Goal: Task Accomplishment & Management: Manage account settings

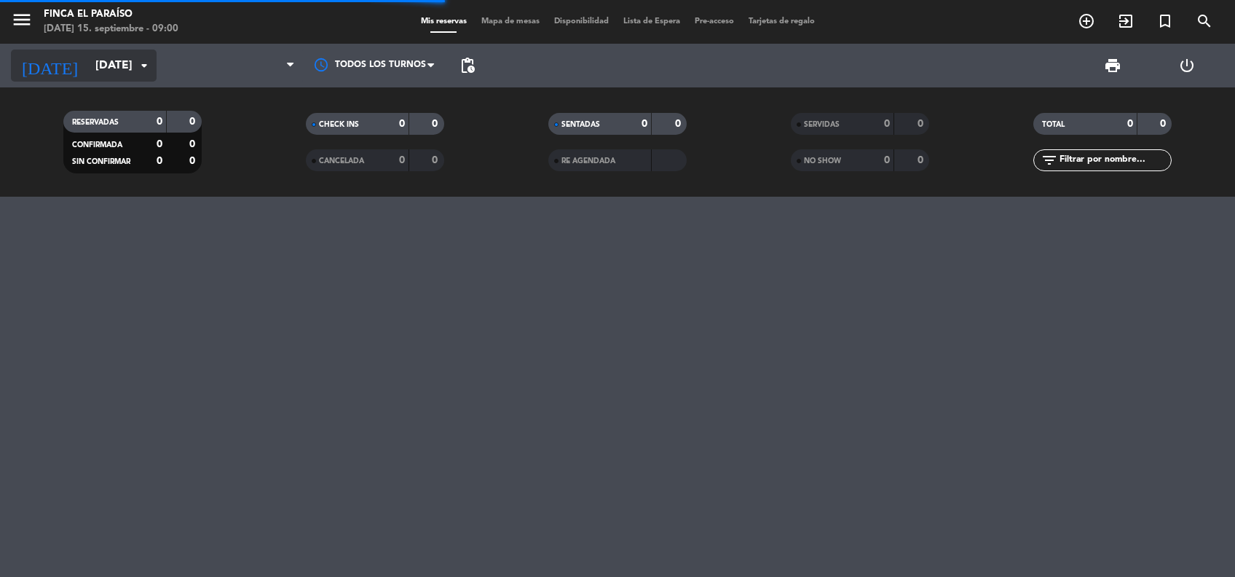
click at [119, 64] on input "[DATE]" at bounding box center [165, 66] width 154 height 28
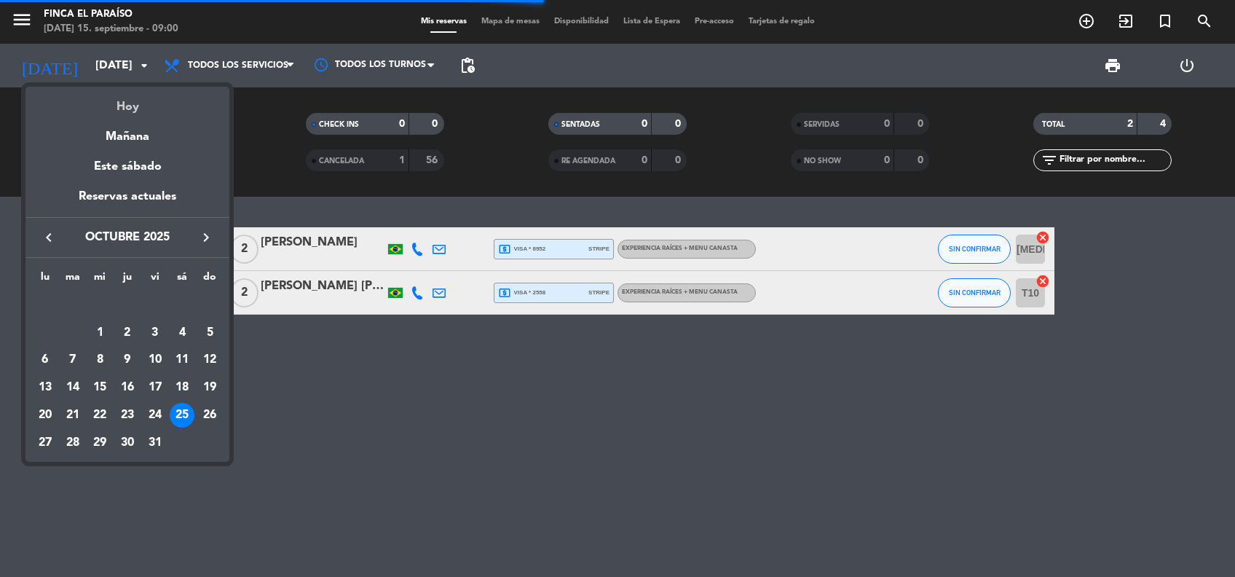
click at [127, 107] on div "Hoy" at bounding box center [127, 102] width 204 height 30
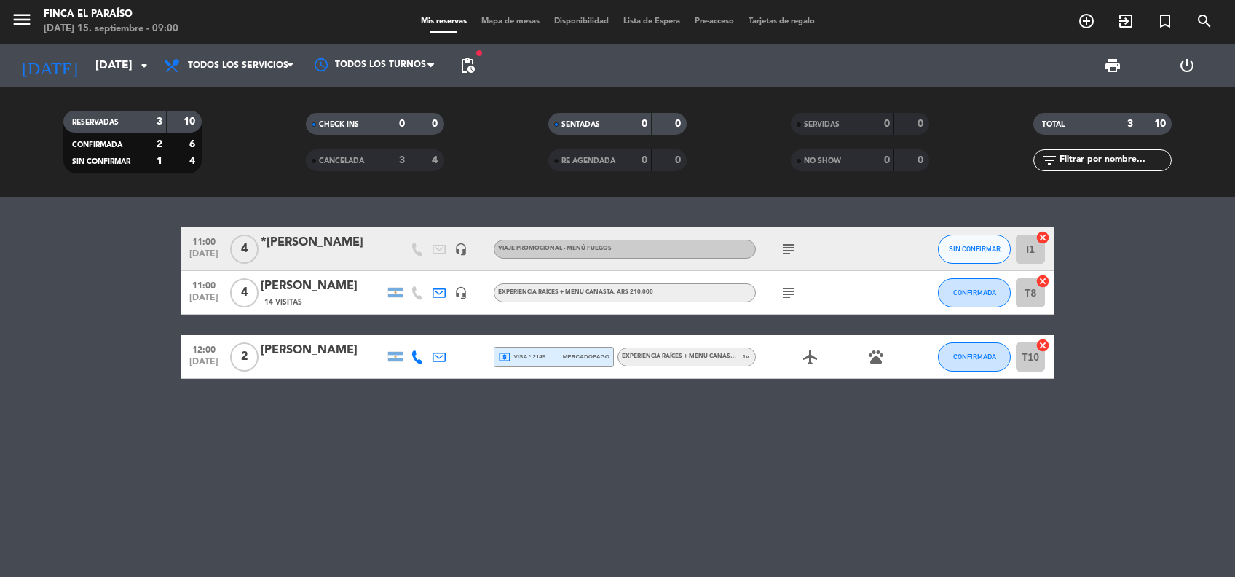
click at [788, 247] on icon "subject" at bounding box center [788, 248] width 17 height 17
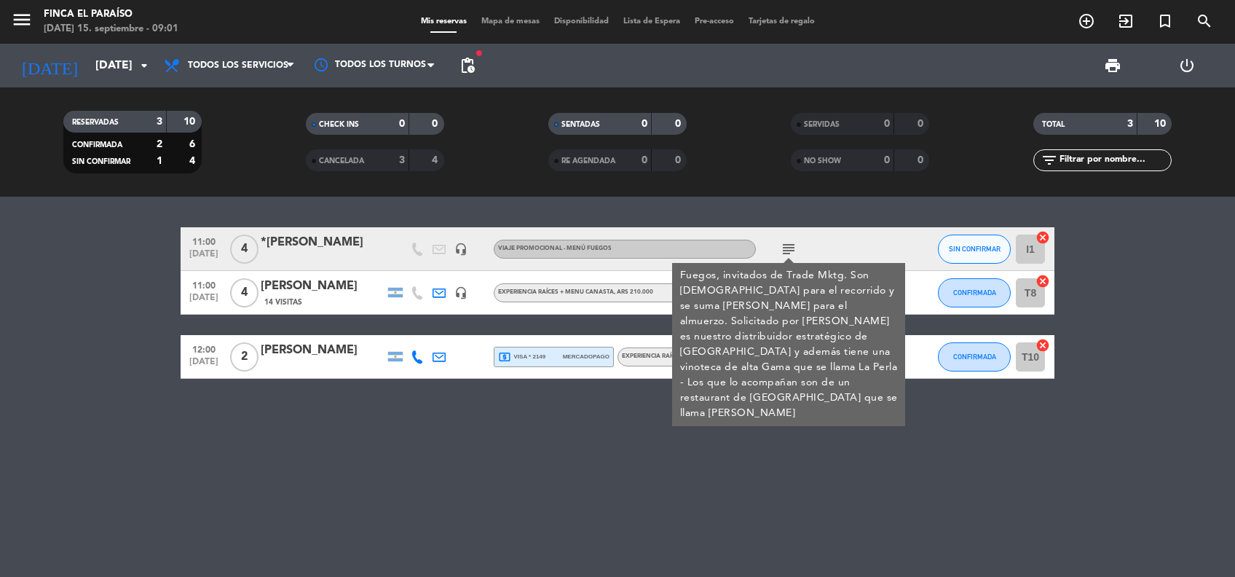
click at [339, 156] on div "CANCELADA" at bounding box center [342, 160] width 67 height 17
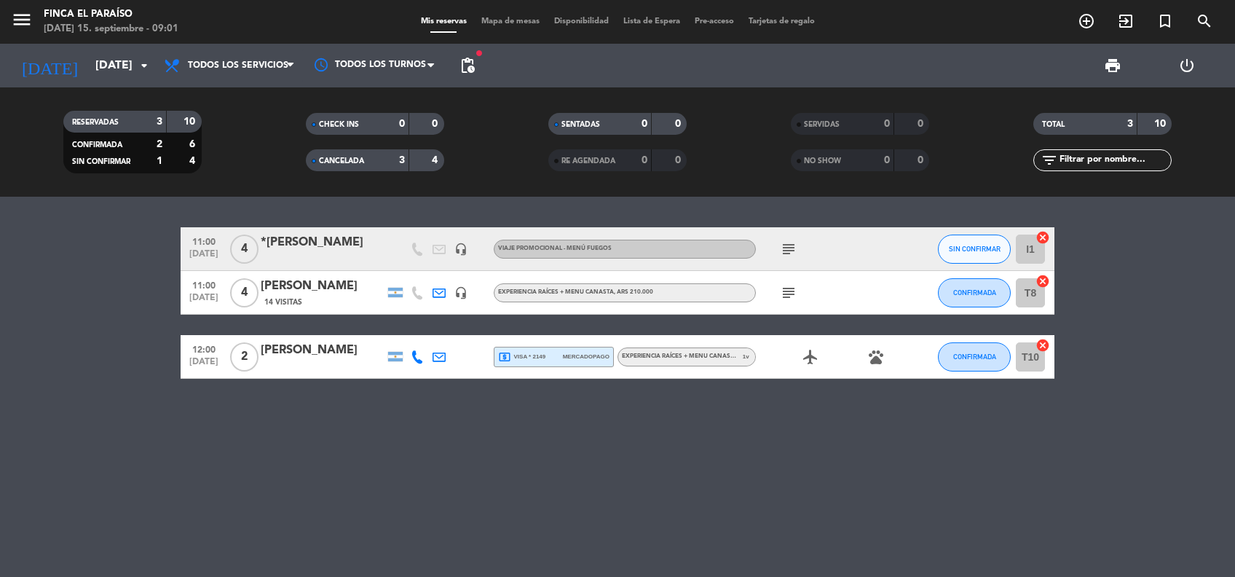
click at [354, 162] on span "CANCELADA" at bounding box center [341, 160] width 45 height 7
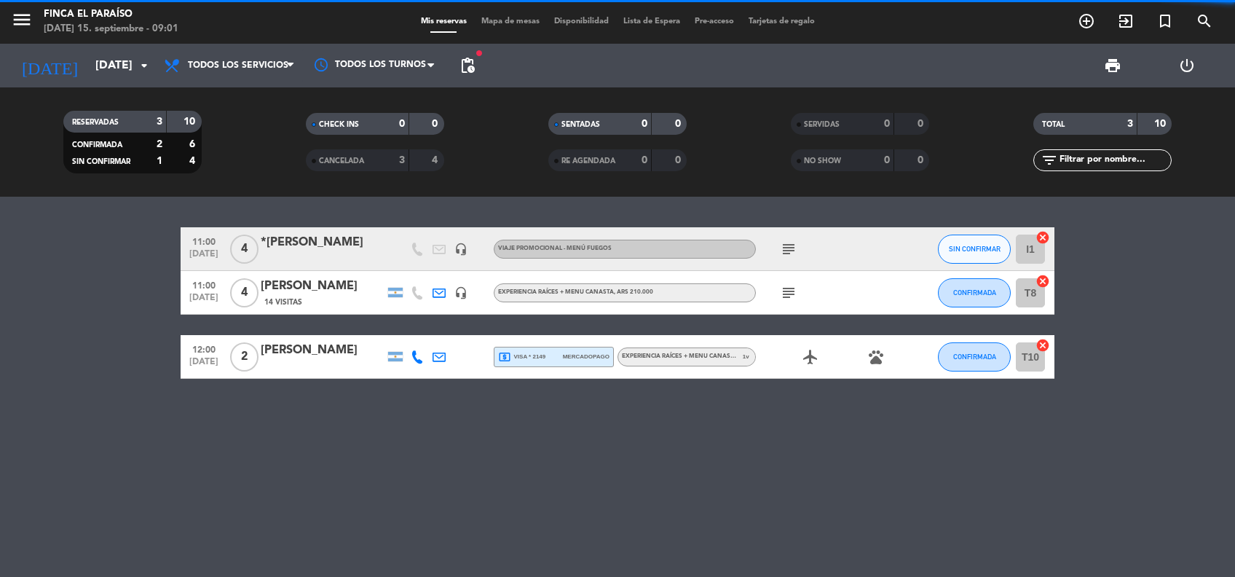
click at [354, 162] on span "CANCELADA" at bounding box center [341, 160] width 45 height 7
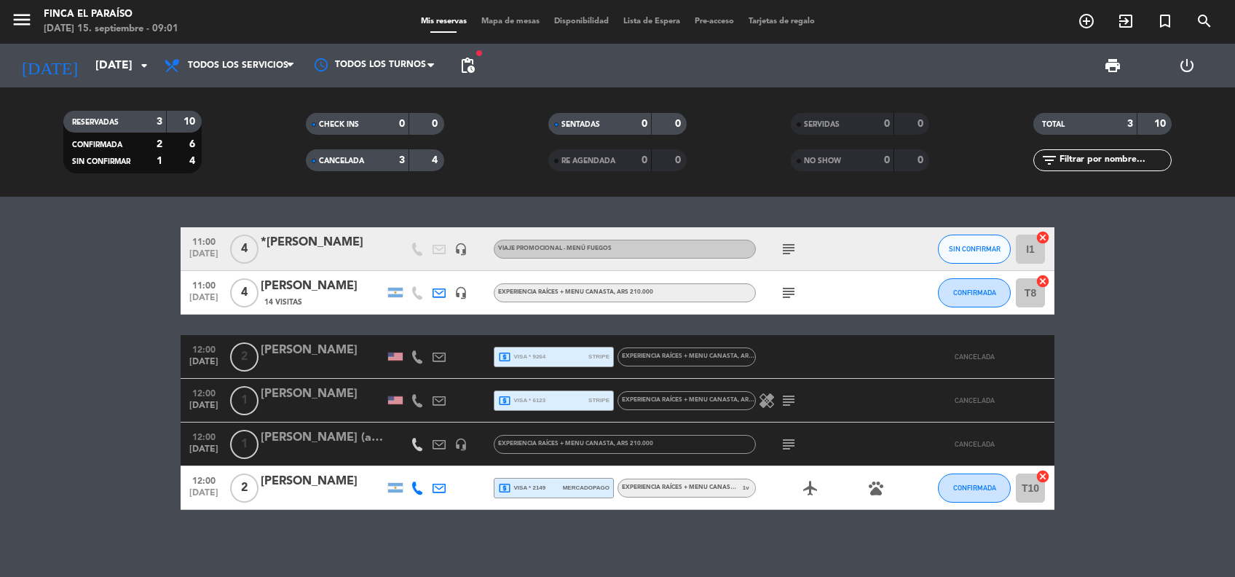
click at [790, 404] on icon "subject" at bounding box center [788, 400] width 17 height 17
click at [355, 159] on span "CANCELADA" at bounding box center [341, 160] width 45 height 7
click at [1117, 70] on span "print" at bounding box center [1112, 65] width 17 height 17
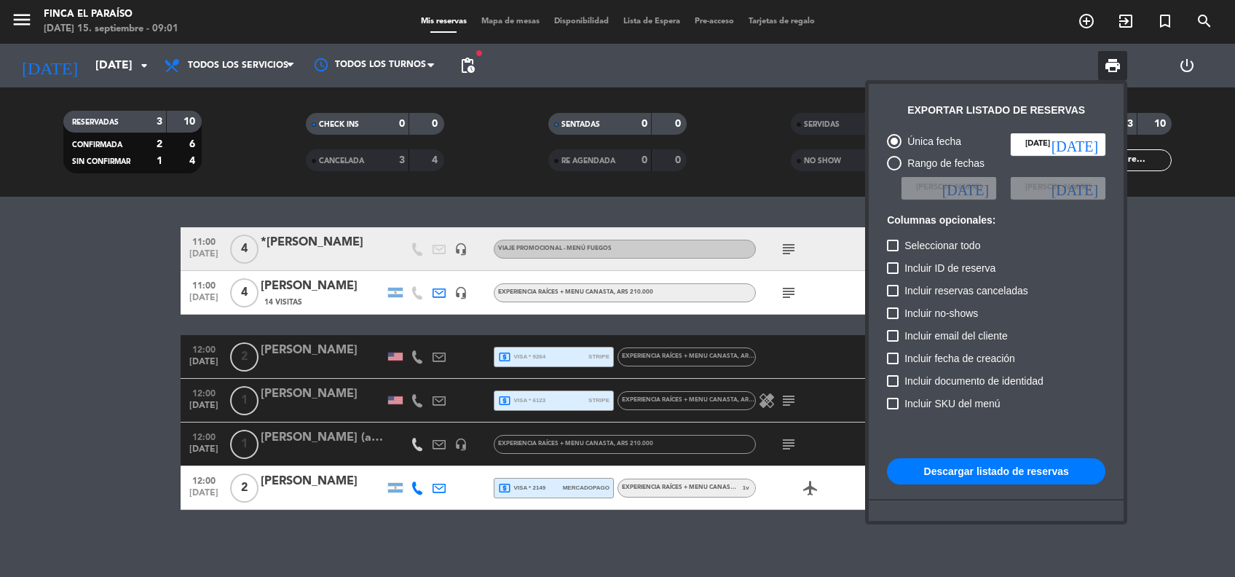
click at [986, 466] on button "Descargar listado de reservas" at bounding box center [996, 471] width 218 height 26
click at [460, 544] on div at bounding box center [617, 288] width 1235 height 577
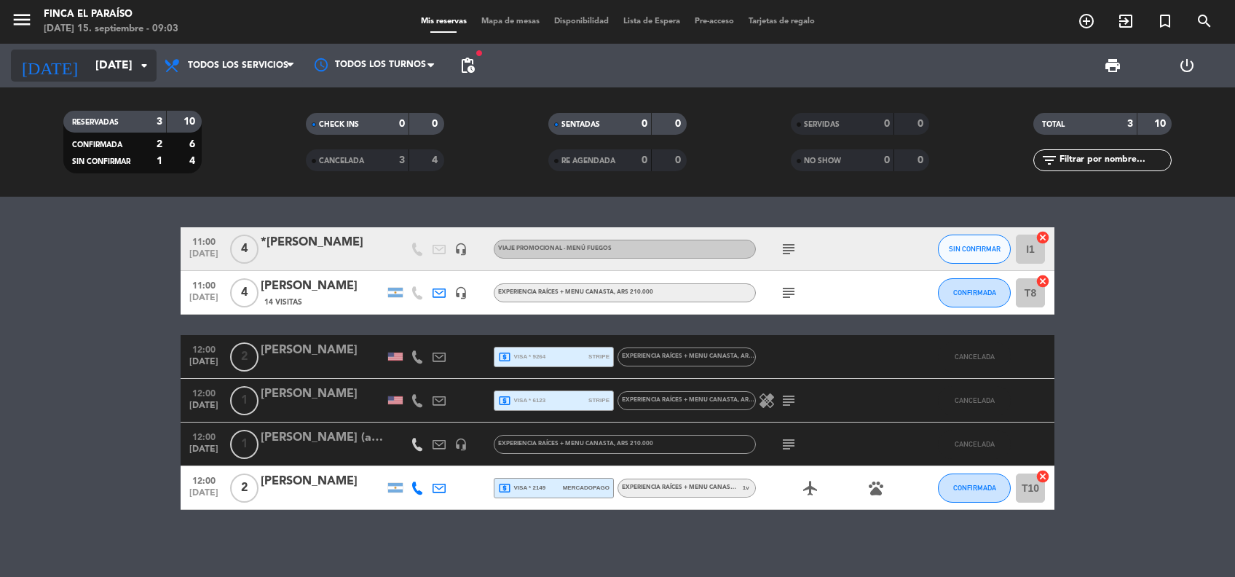
click at [128, 68] on input "[DATE]" at bounding box center [165, 66] width 154 height 28
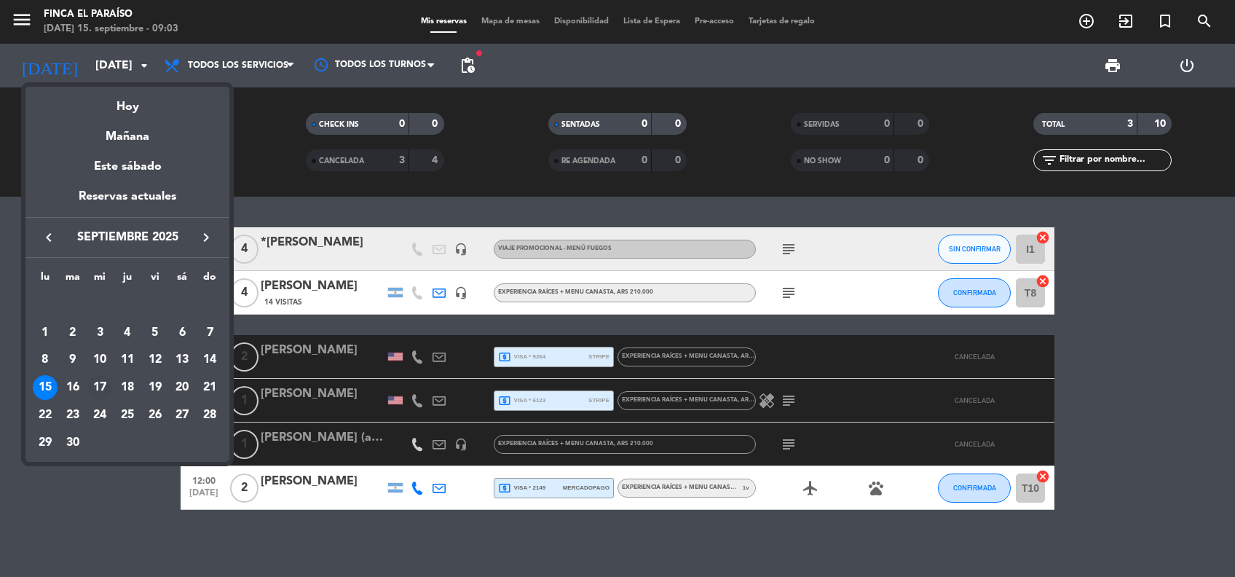
click at [105, 393] on div "17" at bounding box center [99, 387] width 25 height 25
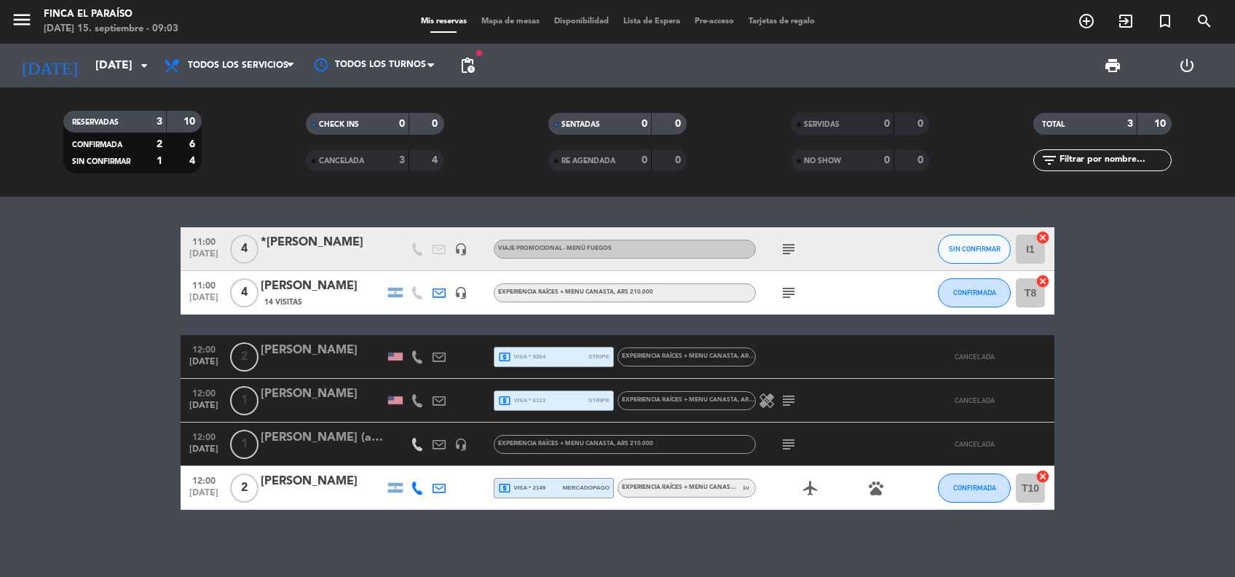
type input "[DATE]"
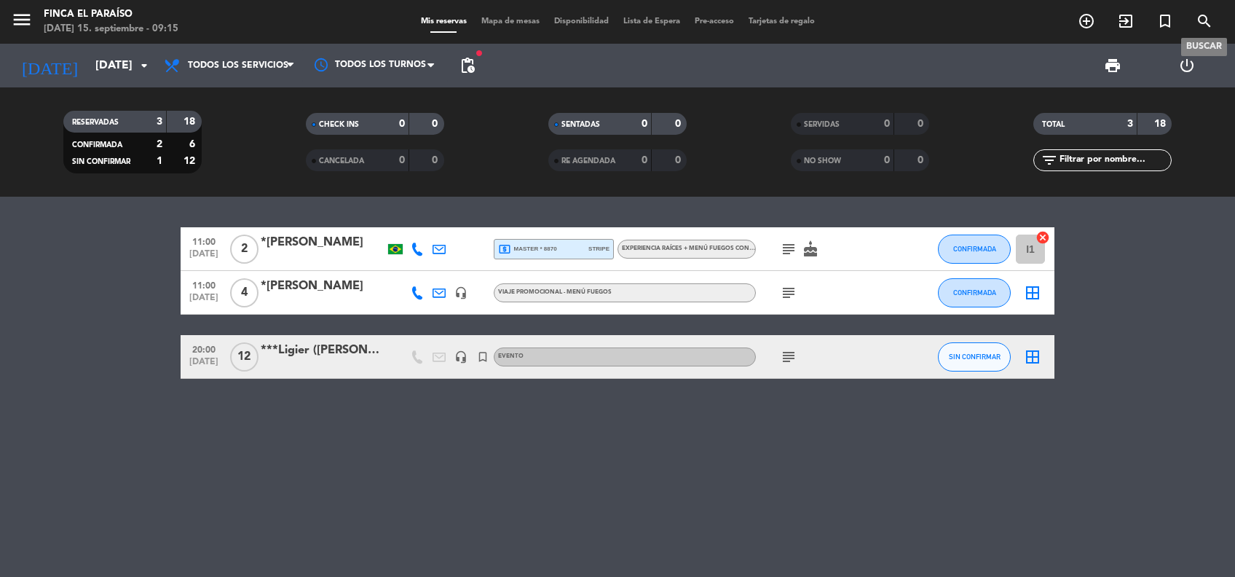
click at [1207, 17] on icon "search" at bounding box center [1203, 20] width 17 height 17
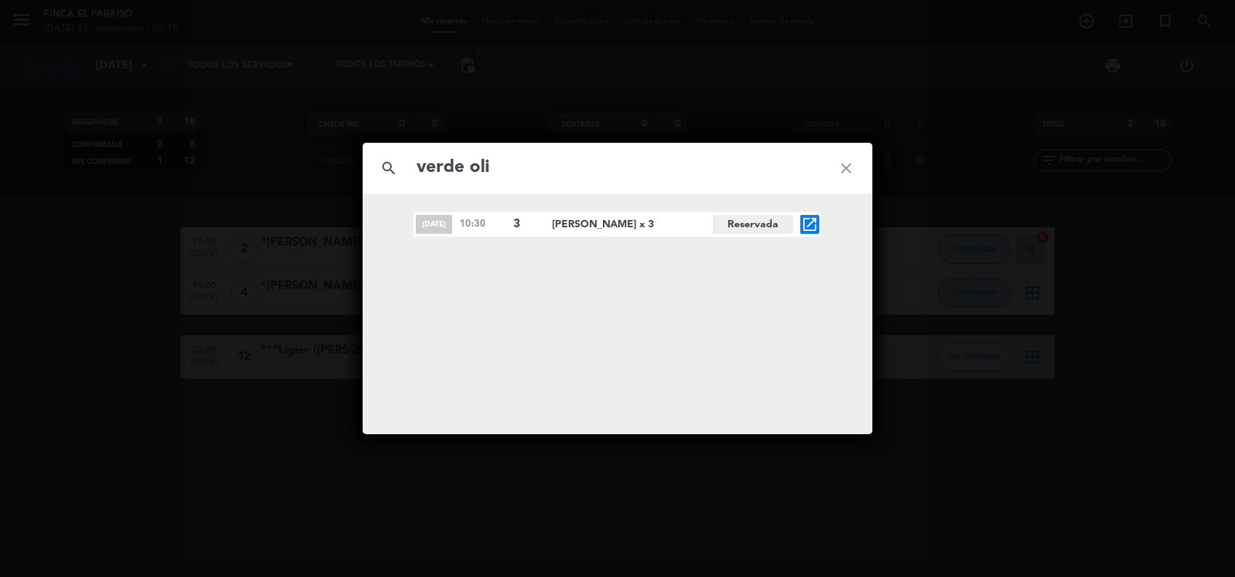
type input "verde oli"
click at [809, 230] on icon "open_in_new" at bounding box center [809, 223] width 17 height 17
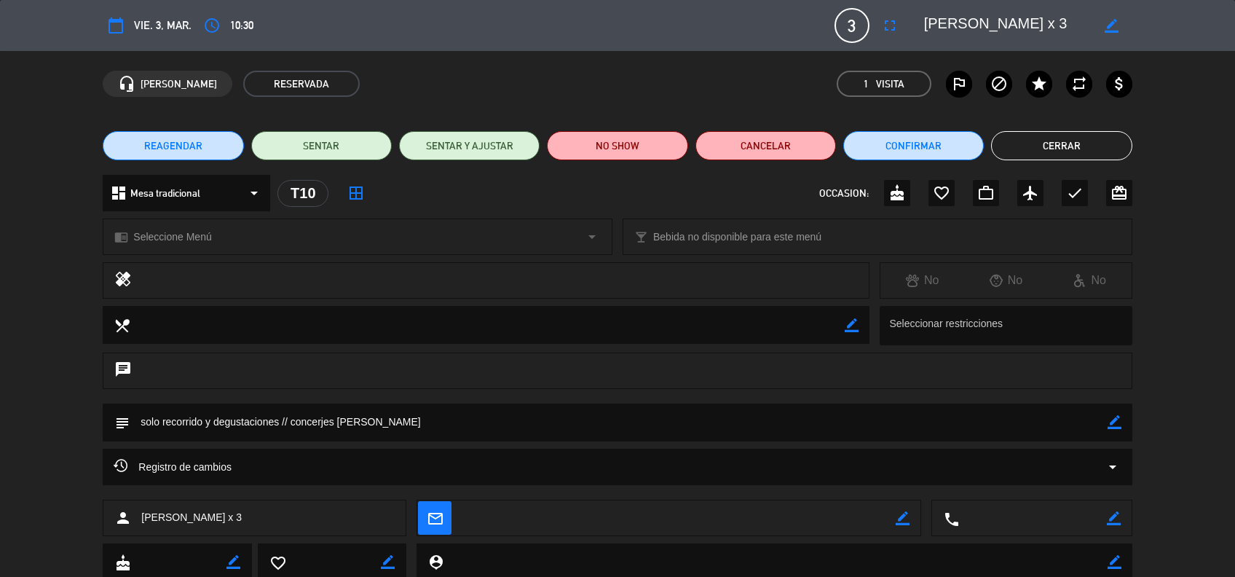
click at [1037, 140] on button "Cerrar" at bounding box center [1061, 145] width 140 height 29
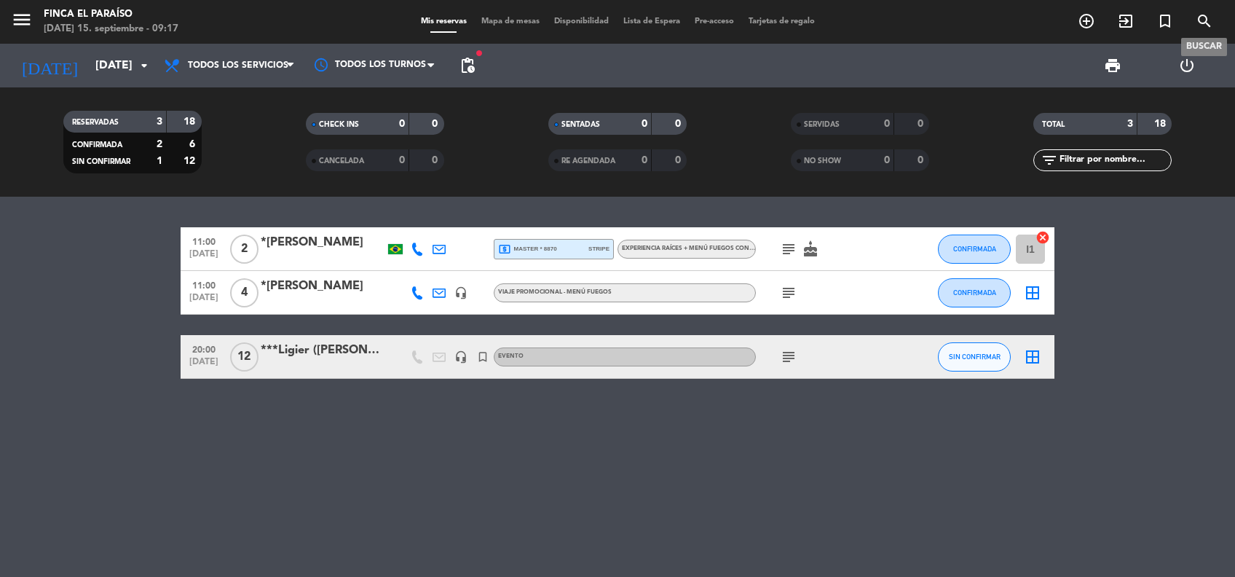
click at [1197, 17] on icon "search" at bounding box center [1203, 20] width 17 height 17
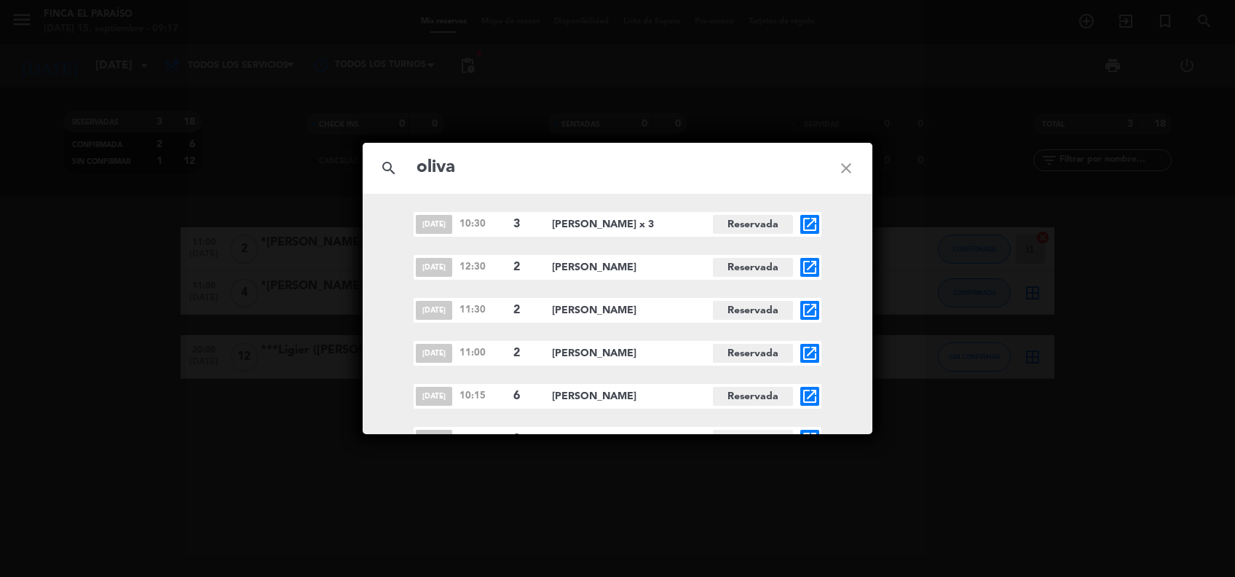
type input "oliva"
click at [844, 330] on div "[DATE] 10:30 3 [PERSON_NAME] x 3 Reservada open_in_new [DATE] 12:30 2 [PERSON_N…" at bounding box center [618, 439] width 510 height 454
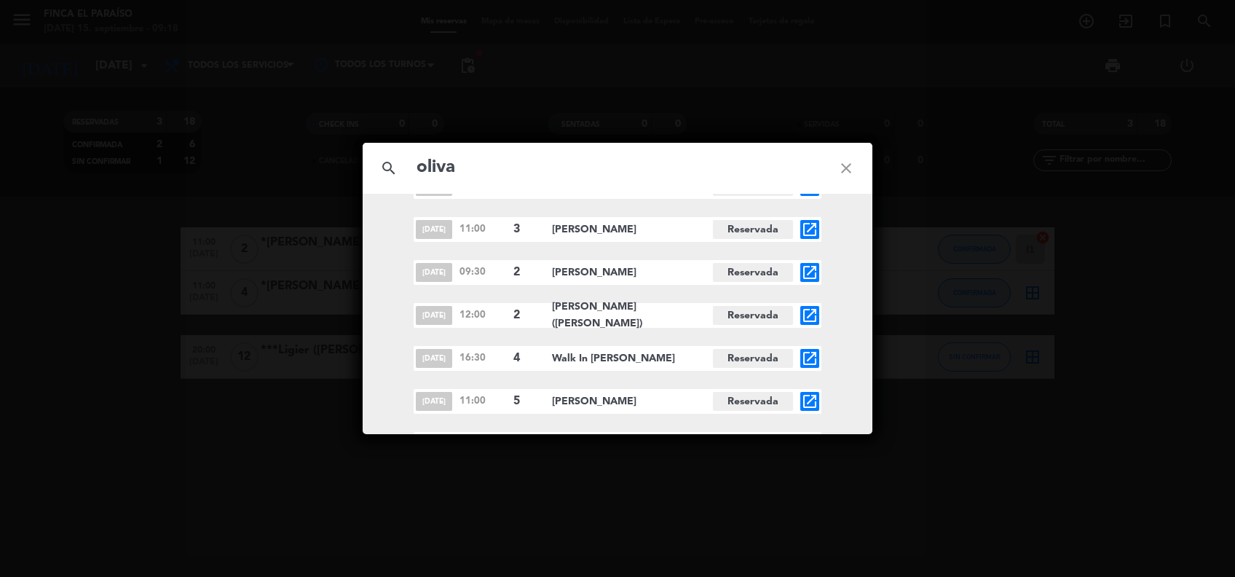
scroll to position [231, 0]
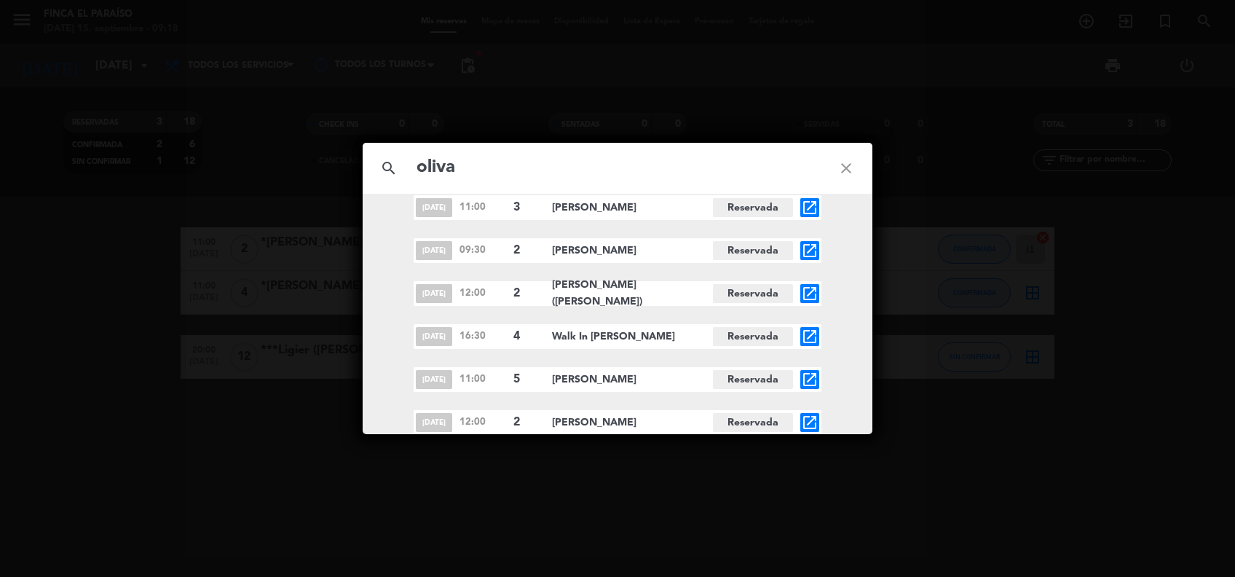
click at [849, 165] on icon "close" at bounding box center [846, 168] width 52 height 52
click at [844, 170] on icon "close" at bounding box center [846, 168] width 52 height 52
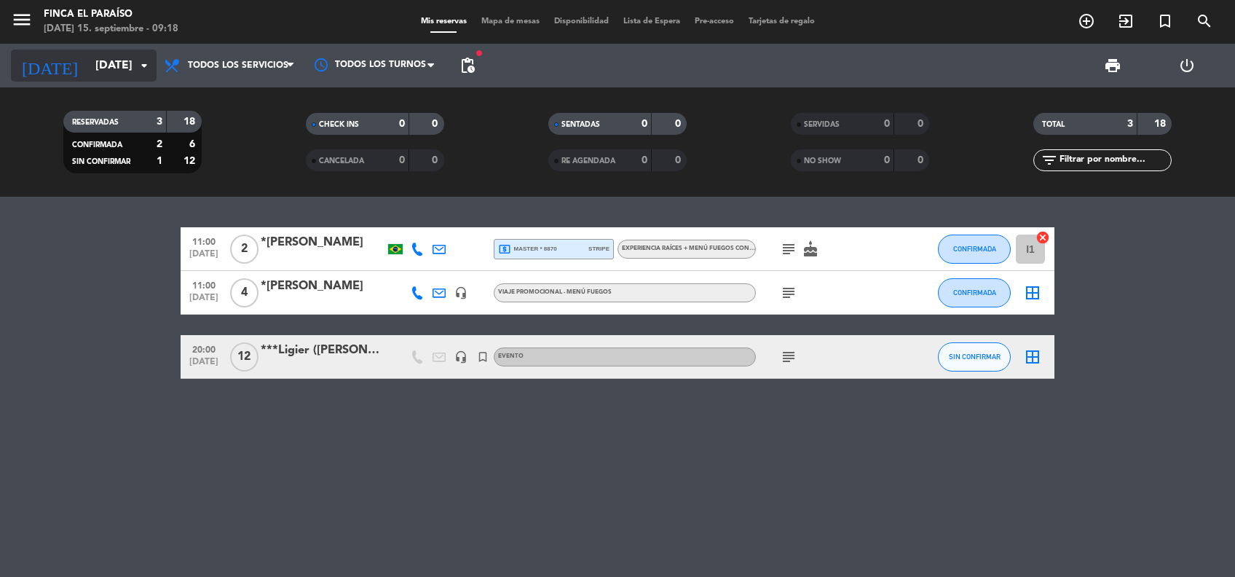
click at [111, 68] on input "[DATE]" at bounding box center [165, 66] width 154 height 28
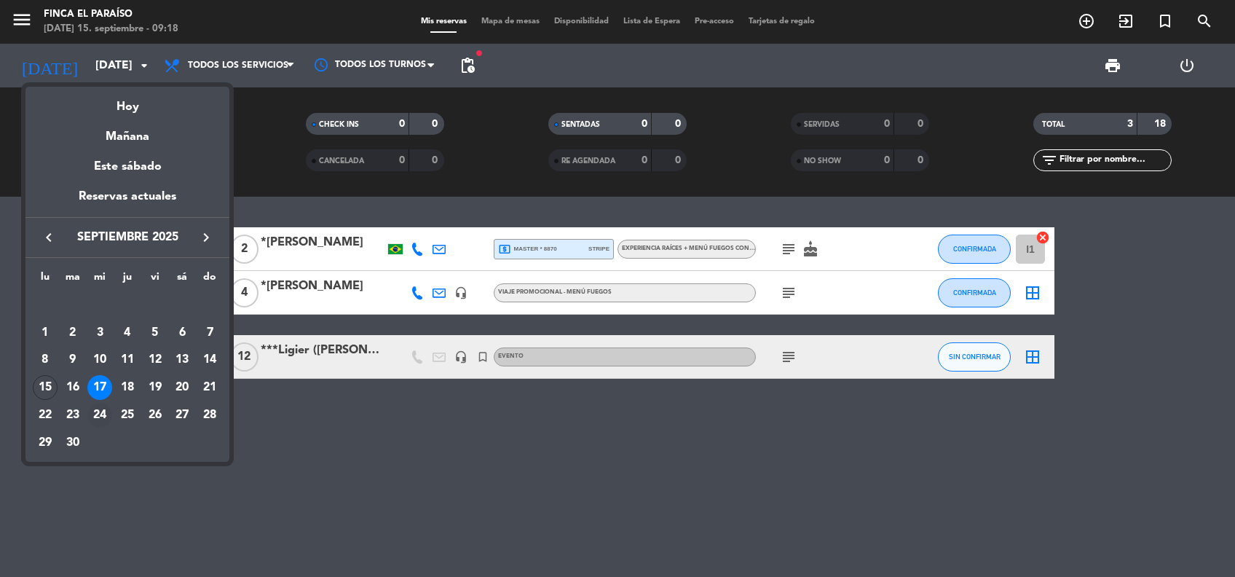
click at [101, 411] on div "24" at bounding box center [99, 415] width 25 height 25
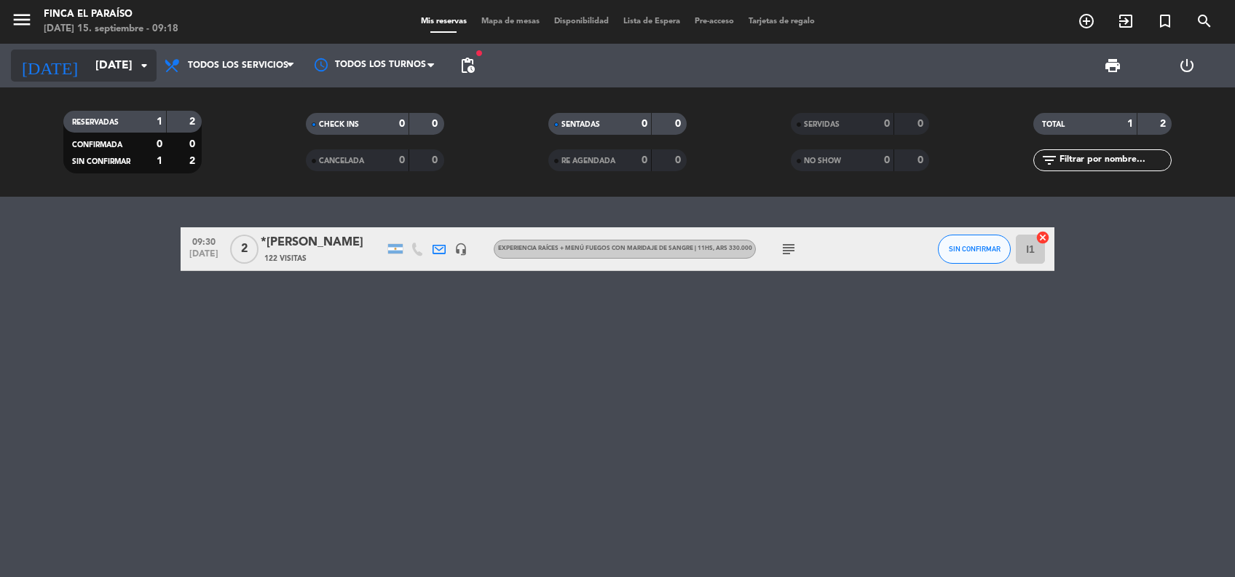
click at [88, 60] on input "[DATE]" at bounding box center [165, 66] width 154 height 28
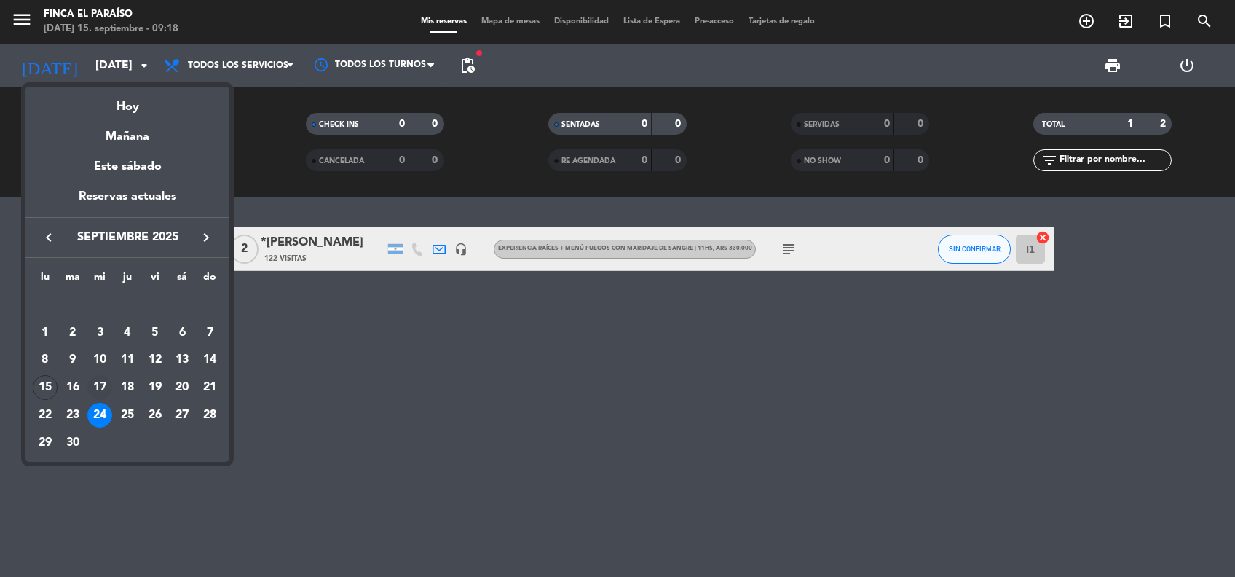
click at [103, 386] on div "17" at bounding box center [99, 387] width 25 height 25
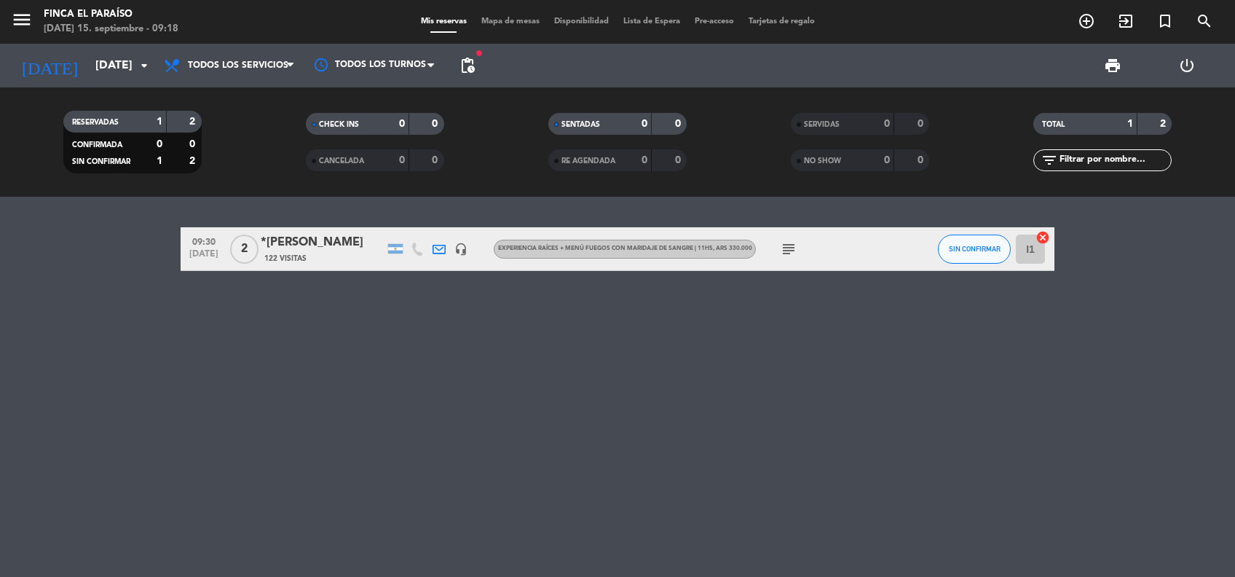
type input "[DATE]"
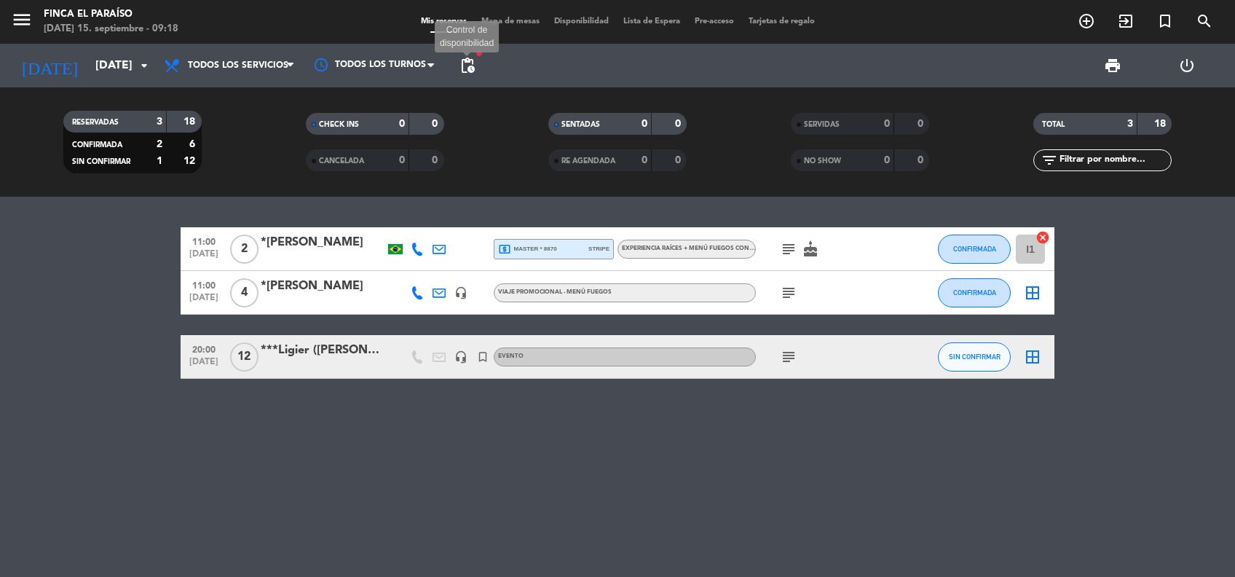
click at [472, 68] on span "pending_actions" at bounding box center [467, 65] width 17 height 17
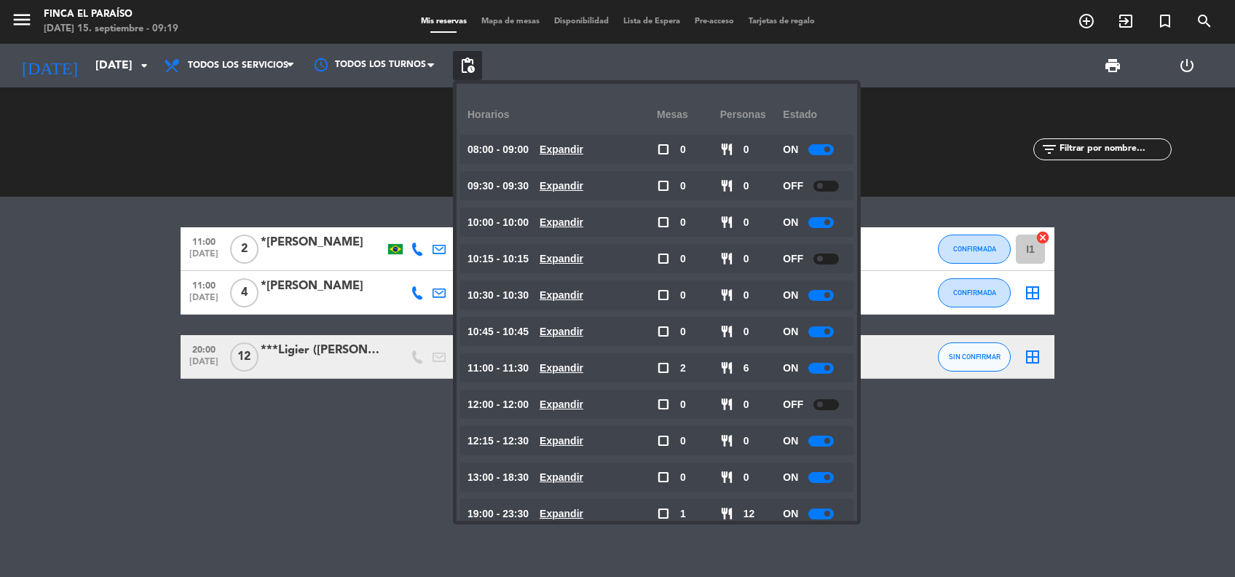
click at [1167, 279] on bookings-row "11:00 [DATE] 2 *[PERSON_NAME] local_atm master * 8870 stripe EXPERIENCIA RAÍCES…" at bounding box center [617, 302] width 1235 height 151
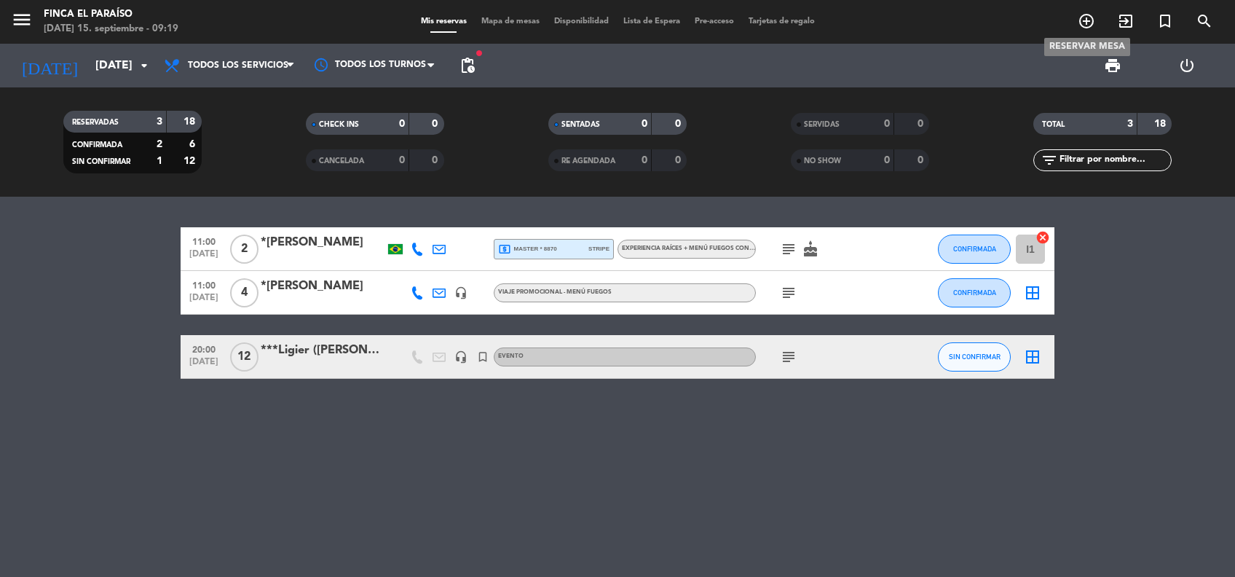
click at [1083, 17] on icon "add_circle_outline" at bounding box center [1085, 20] width 17 height 17
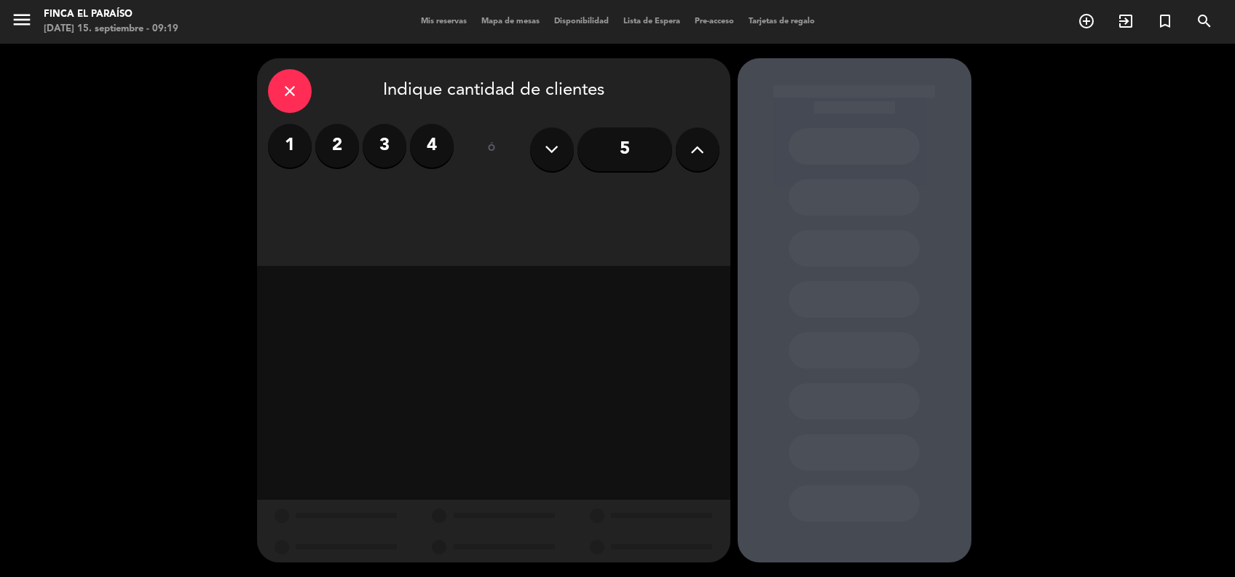
click at [288, 152] on label "1" at bounding box center [290, 146] width 44 height 44
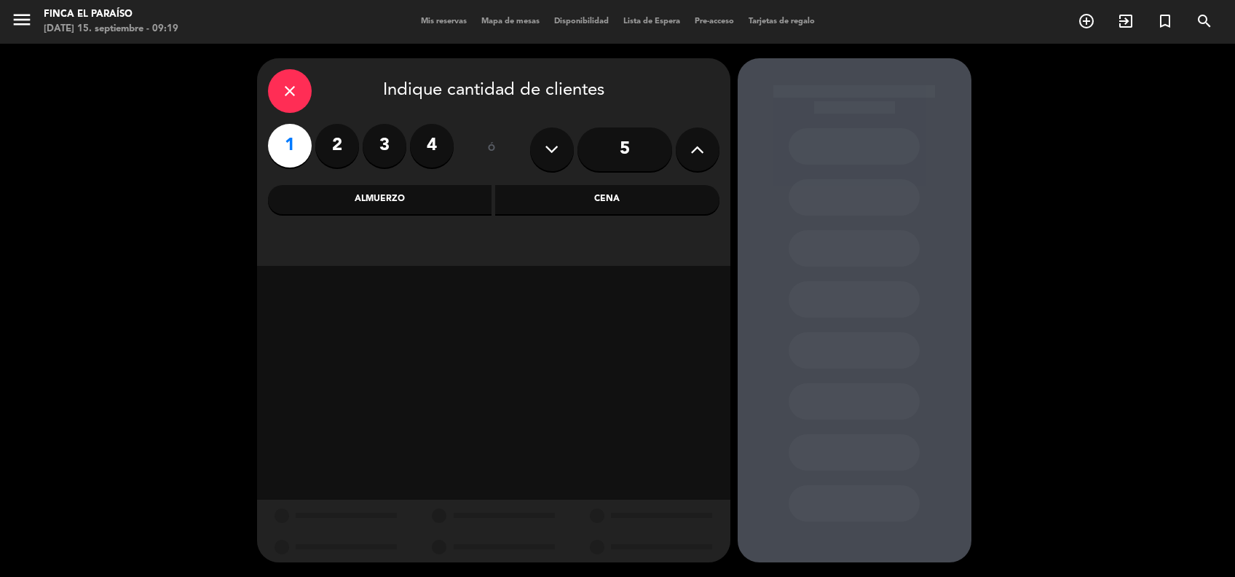
click at [413, 207] on div "Almuerzo" at bounding box center [380, 199] width 224 height 29
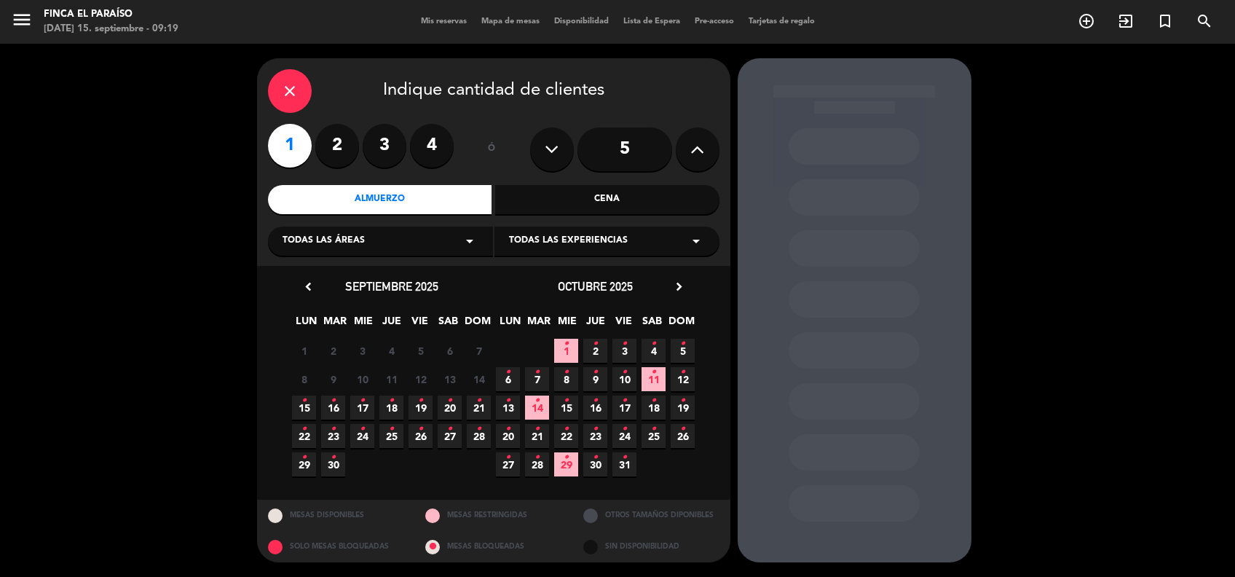
click at [365, 411] on span "17 •" at bounding box center [362, 407] width 24 height 24
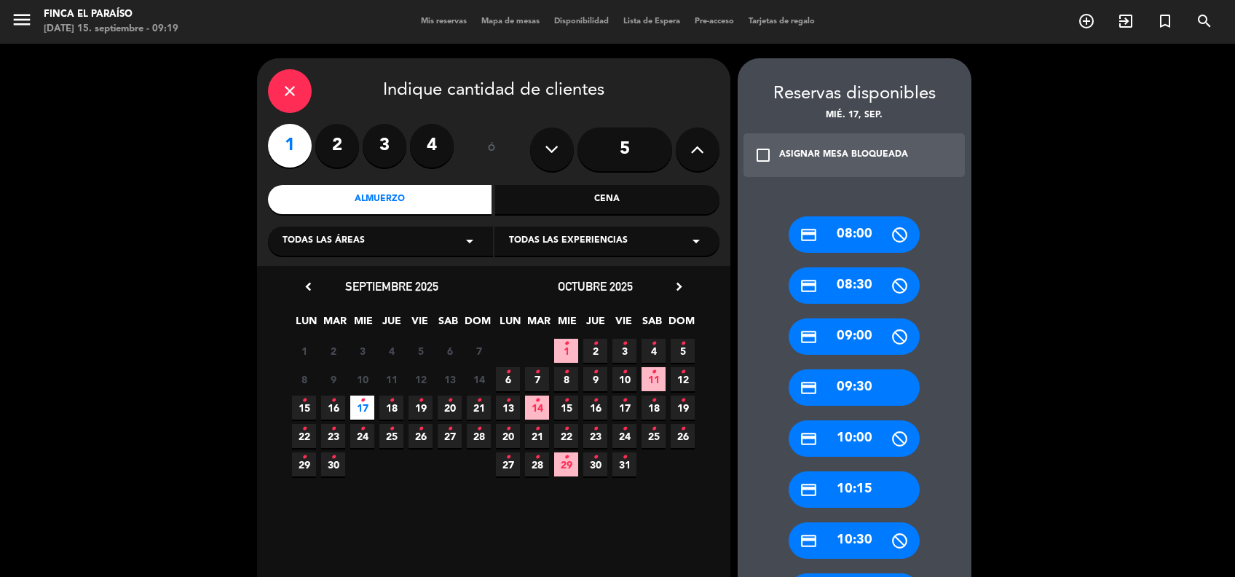
click at [862, 250] on div "credit_card 08:00" at bounding box center [853, 234] width 131 height 36
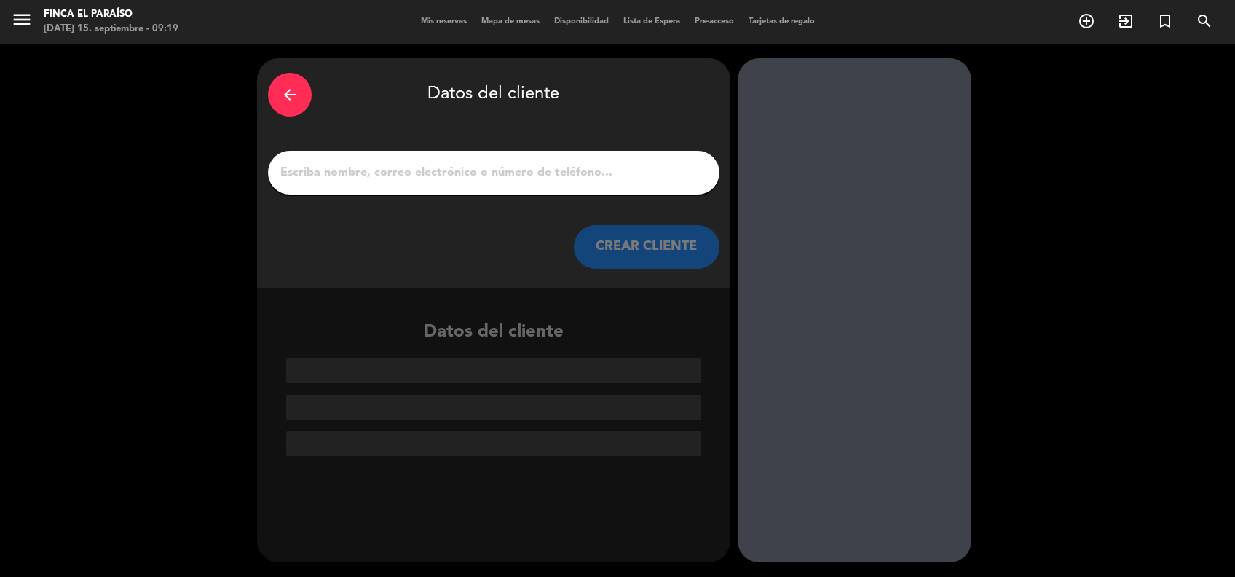
click at [620, 167] on input "1" at bounding box center [493, 172] width 429 height 20
click at [418, 167] on input "1" at bounding box center [493, 172] width 429 height 20
click at [434, 167] on input "1" at bounding box center [493, 172] width 429 height 20
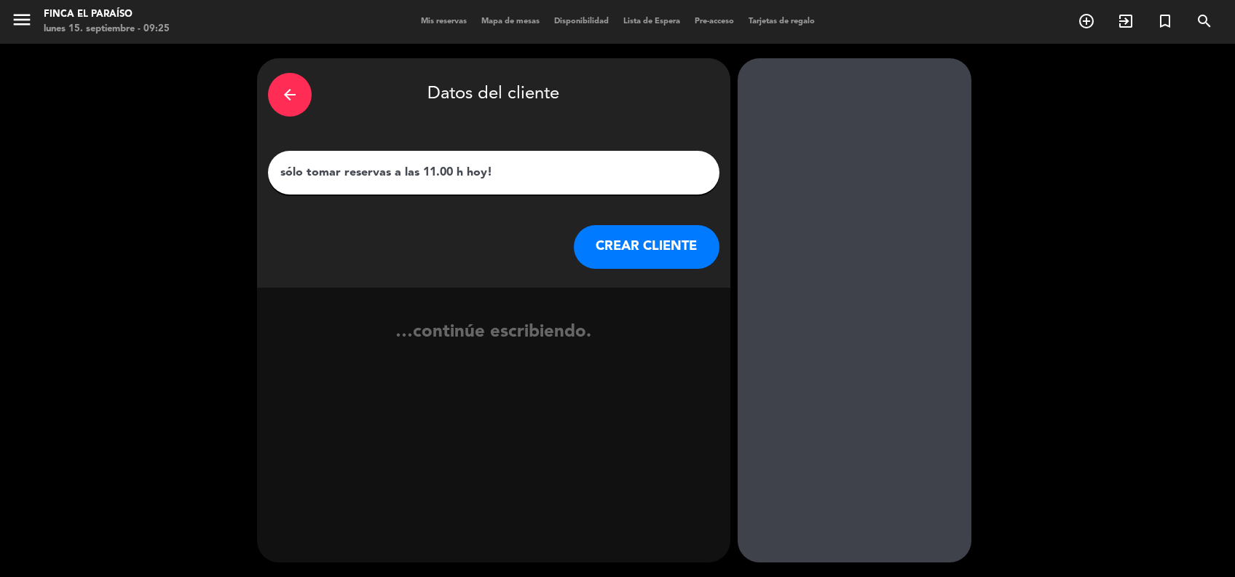
type input "sólo tomar reservas a las 11.00 h hoy!"
click at [646, 240] on button "CREAR CLIENTE" at bounding box center [647, 247] width 146 height 44
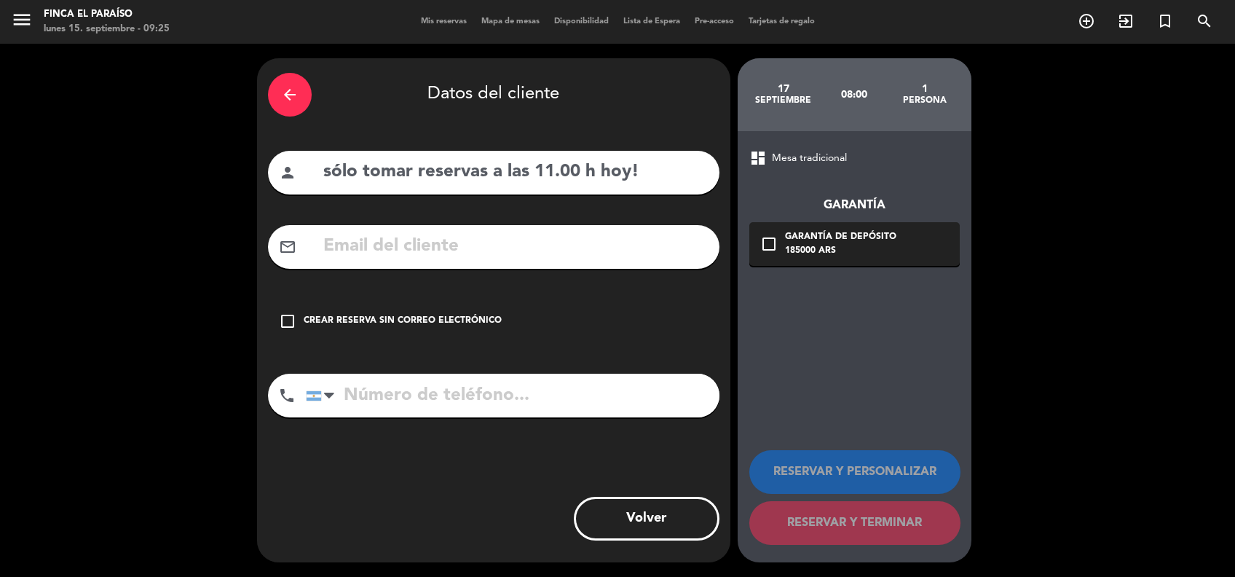
click at [413, 331] on div "check_box_outline_blank Crear reserva sin correo electrónico" at bounding box center [493, 321] width 451 height 44
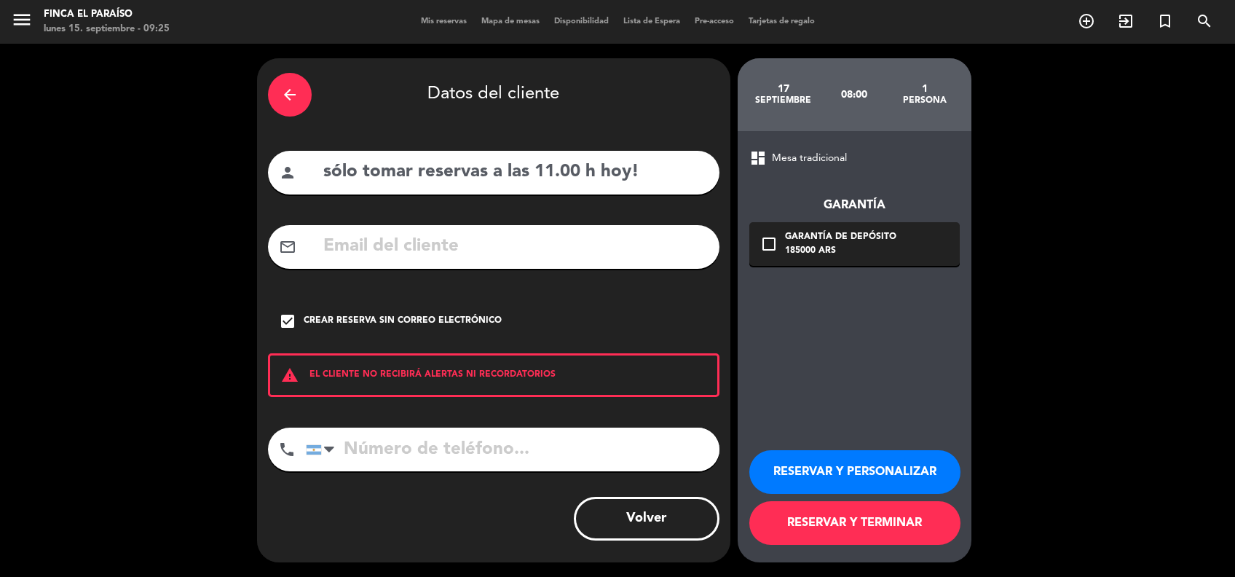
click at [845, 518] on button "RESERVAR Y TERMINAR" at bounding box center [854, 523] width 211 height 44
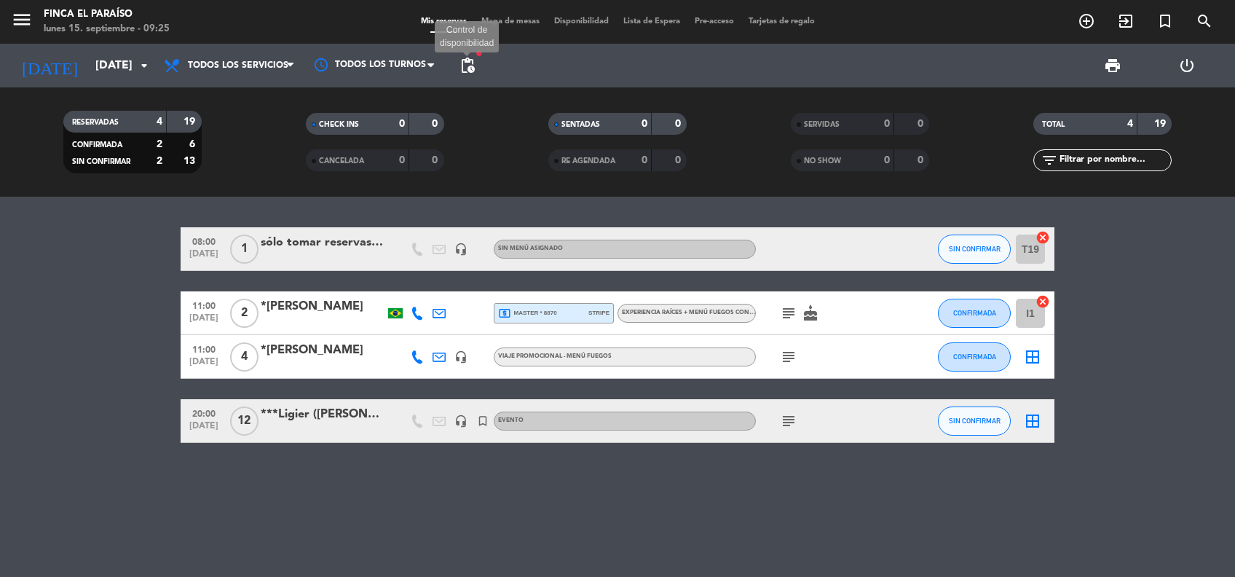
click at [468, 66] on span "pending_actions" at bounding box center [467, 65] width 17 height 17
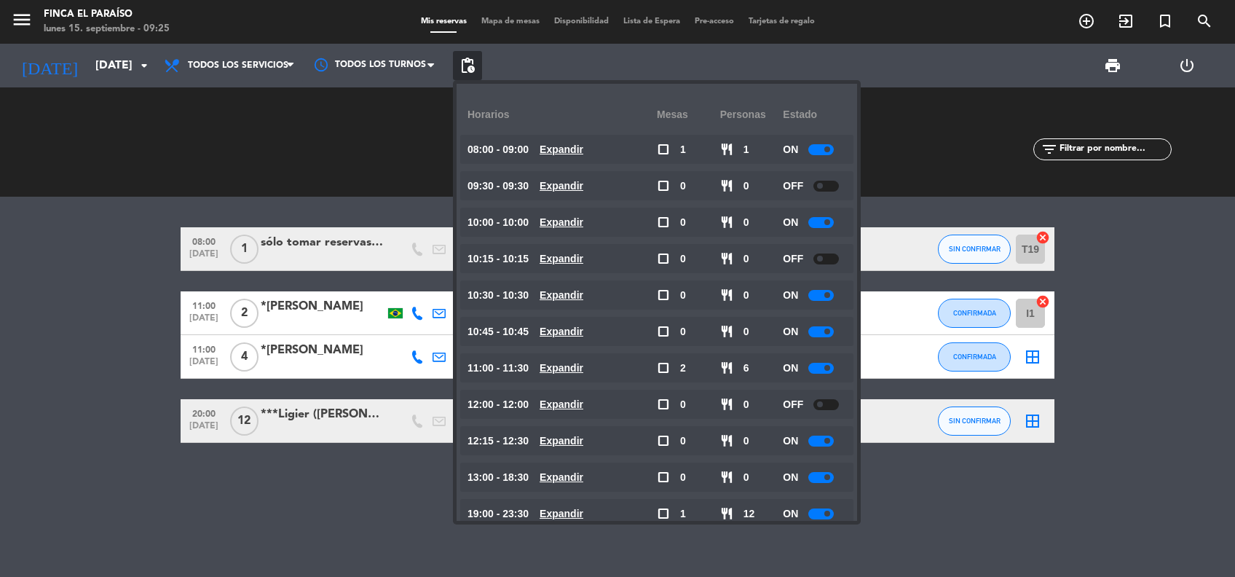
click at [306, 503] on div "08:00 [DATE] 1 sólo tomar reservas a las 11.00 h [DATE]! headset_mic Sin menú a…" at bounding box center [617, 387] width 1235 height 380
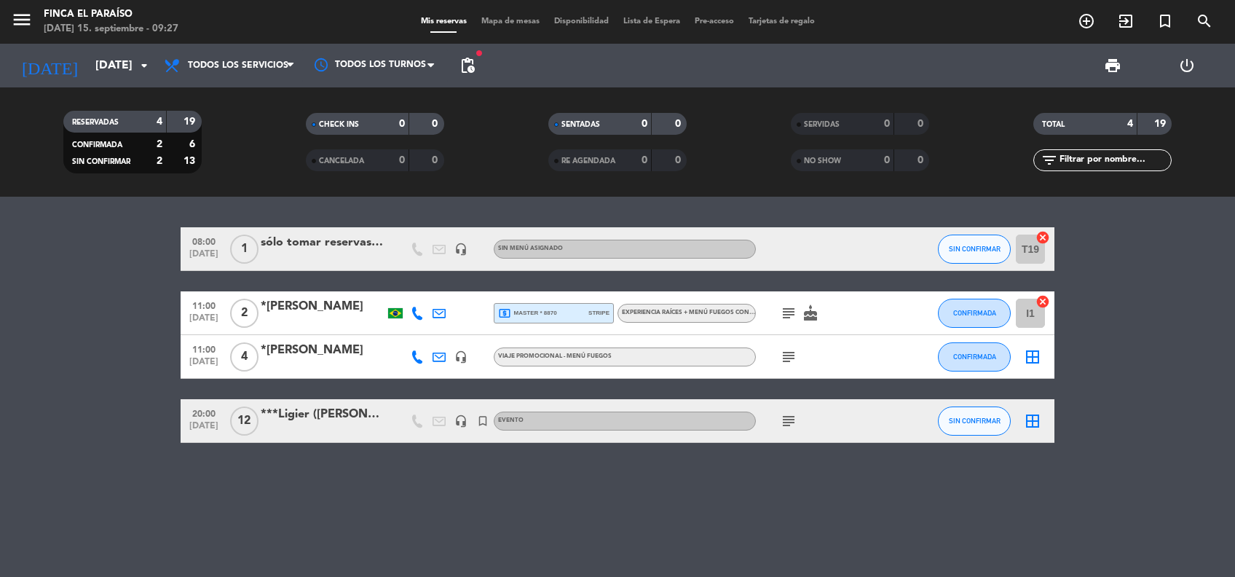
click at [789, 316] on icon "subject" at bounding box center [788, 312] width 17 height 17
click at [790, 359] on icon "subject" at bounding box center [788, 356] width 17 height 17
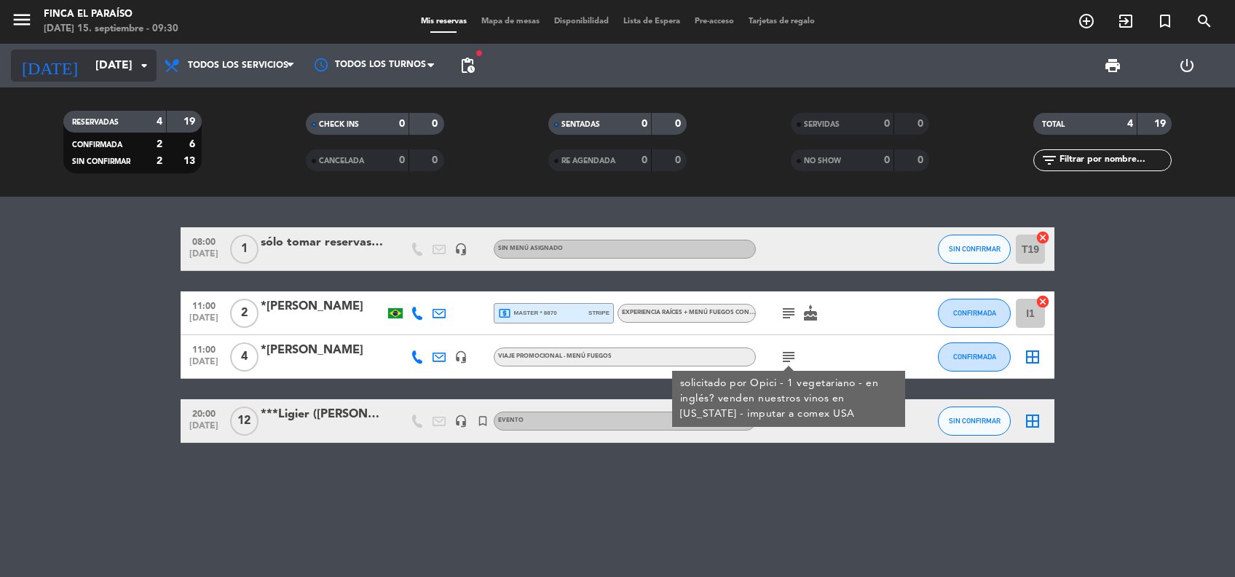
click at [102, 74] on input "[DATE]" at bounding box center [165, 66] width 154 height 28
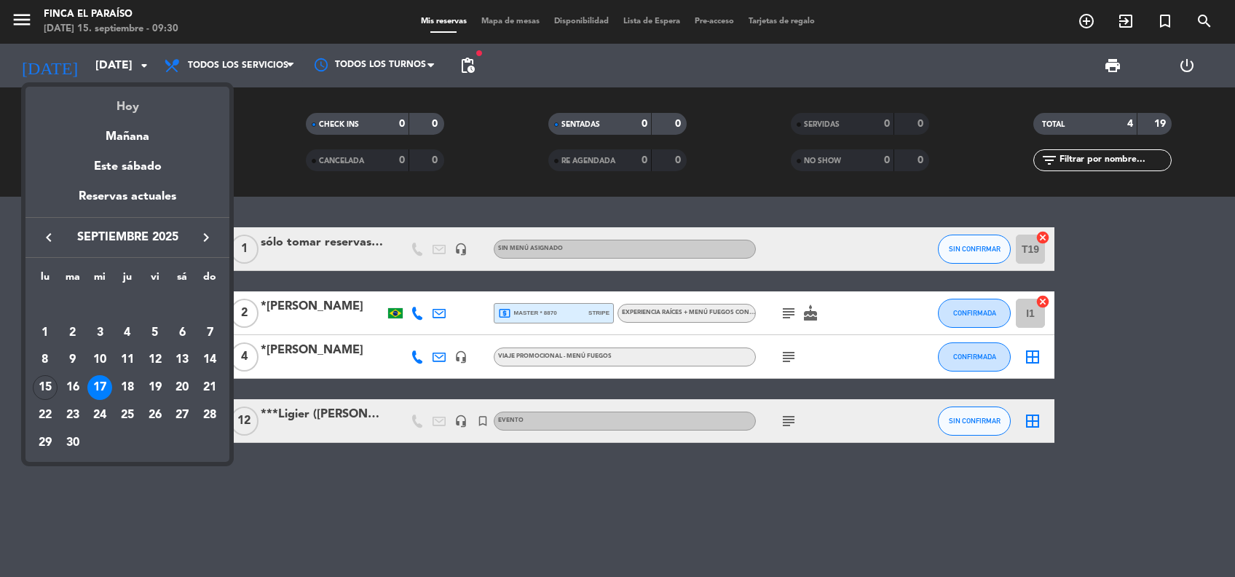
click at [124, 105] on div "Hoy" at bounding box center [127, 102] width 204 height 30
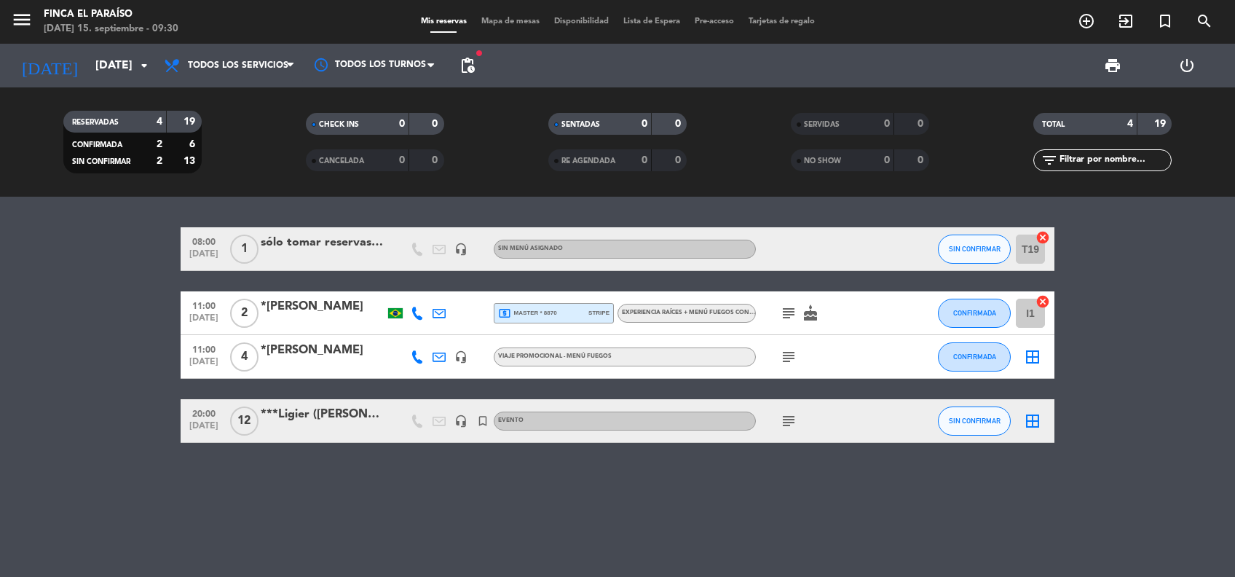
type input "[DATE]"
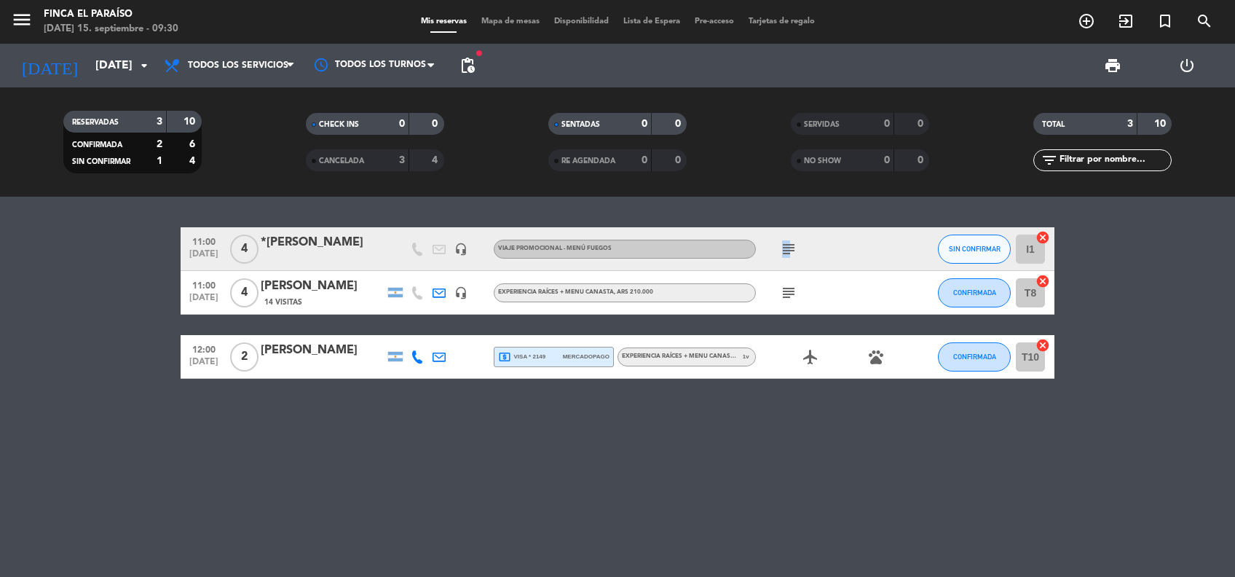
drag, startPoint x: 776, startPoint y: 247, endPoint x: 789, endPoint y: 250, distance: 13.6
click at [789, 250] on div "subject" at bounding box center [821, 248] width 131 height 43
click at [789, 250] on icon "subject" at bounding box center [788, 248] width 17 height 17
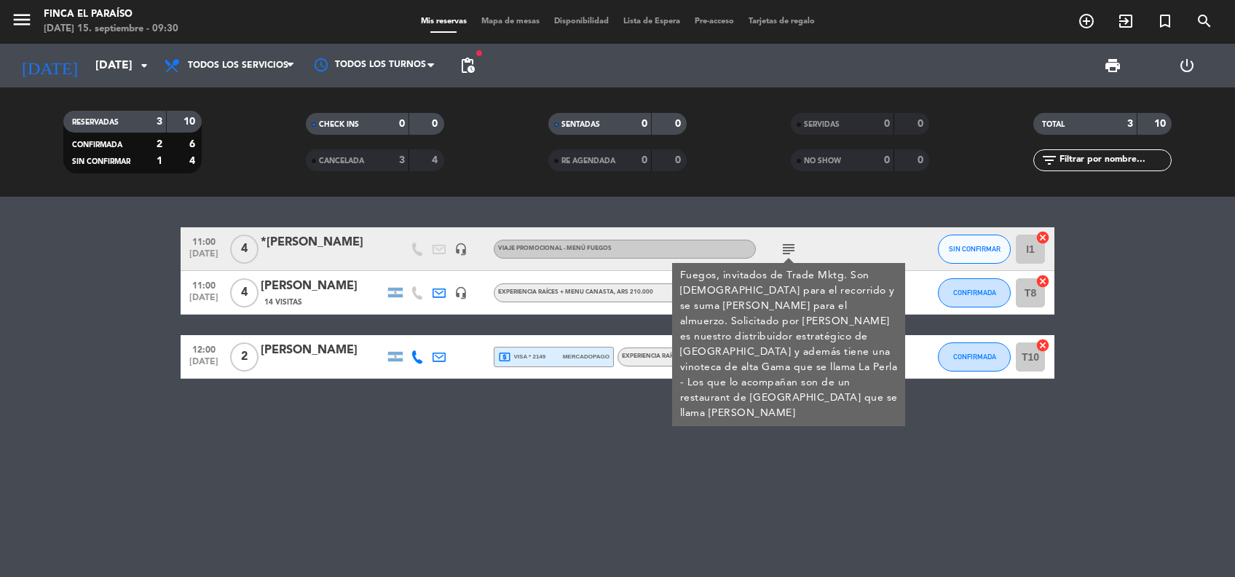
click at [451, 432] on div "11:00 [DATE] 4 *[PERSON_NAME] headset_mic Viaje promocional - Menú Fuegos subje…" at bounding box center [617, 387] width 1235 height 380
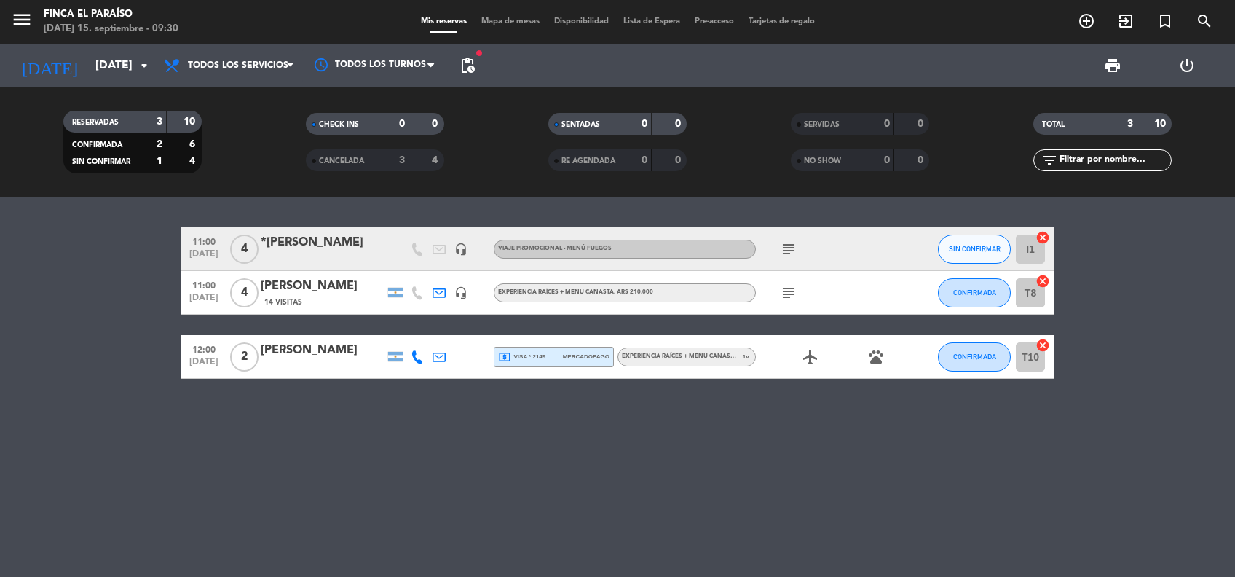
click at [787, 291] on icon "subject" at bounding box center [788, 292] width 17 height 17
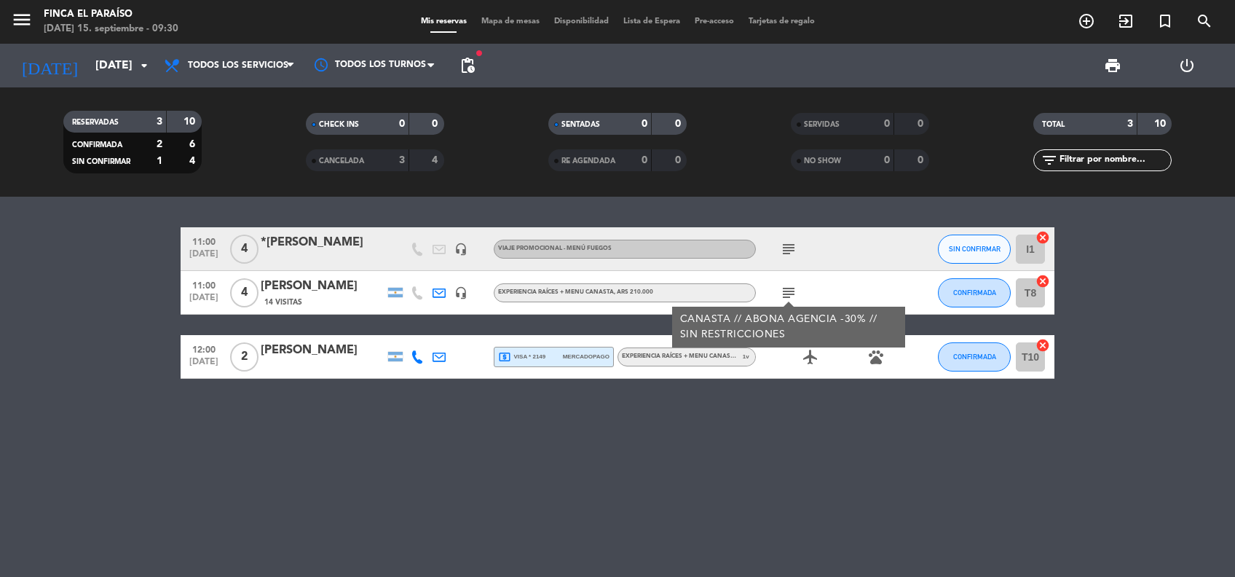
click at [292, 279] on div "[PERSON_NAME]" at bounding box center [323, 286] width 124 height 19
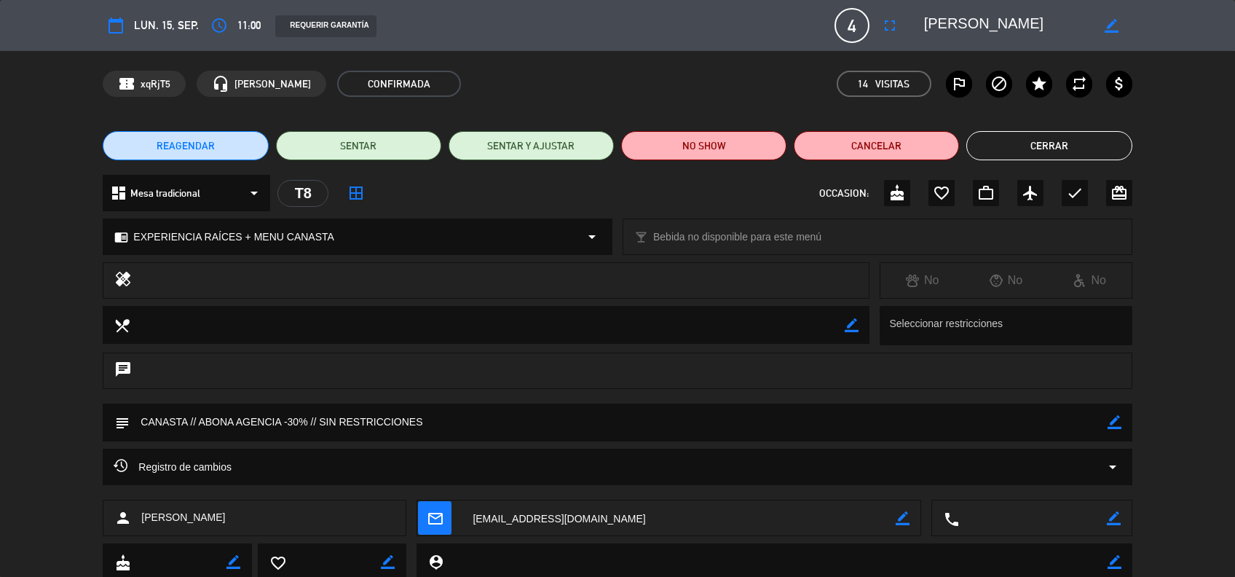
click at [1045, 146] on button "Cerrar" at bounding box center [1048, 145] width 165 height 29
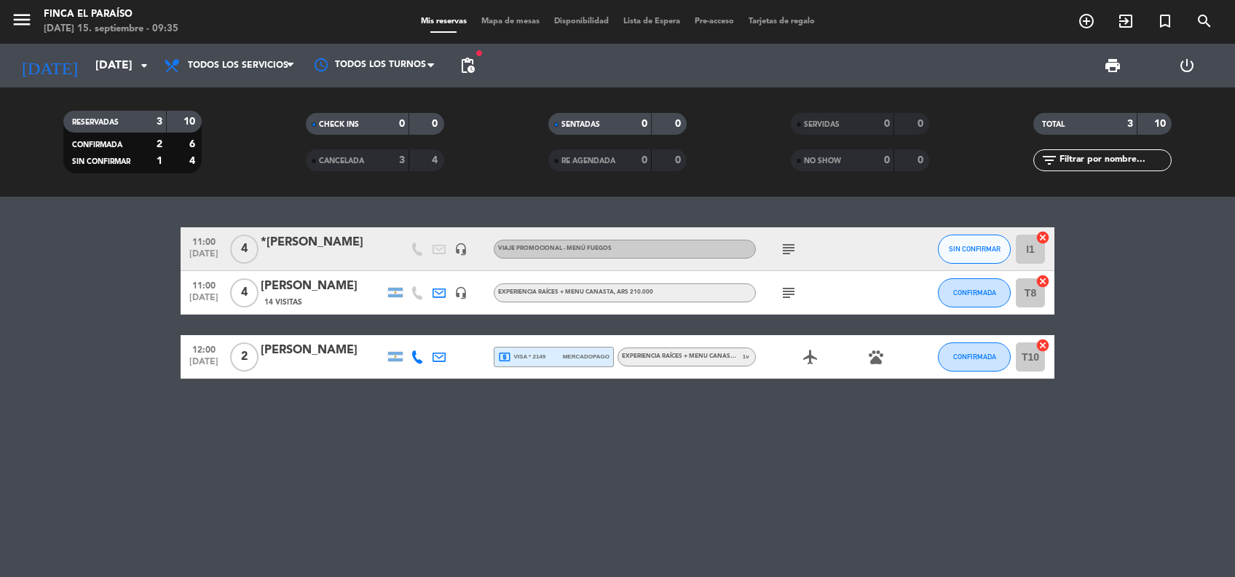
click at [869, 359] on icon "pets" at bounding box center [875, 356] width 17 height 17
